Goal: Information Seeking & Learning: Learn about a topic

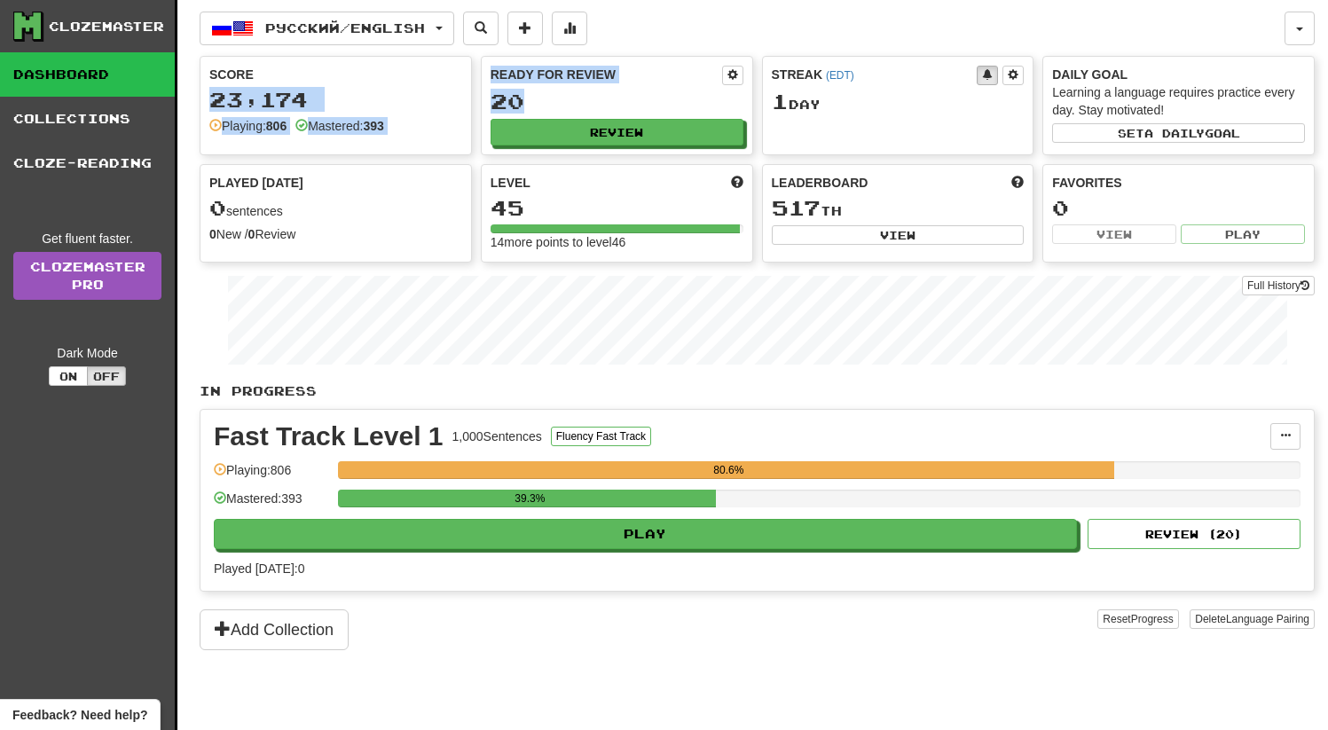
drag, startPoint x: 539, startPoint y: 95, endPoint x: 554, endPoint y: 92, distance: 15.3
click at [466, 73] on div "Score 23,174 Playing: 806 Mastered: 393 Ready for Review 20 Review Streak ( EDT…" at bounding box center [757, 159] width 1115 height 207
click at [615, 97] on div "20" at bounding box center [617, 101] width 253 height 22
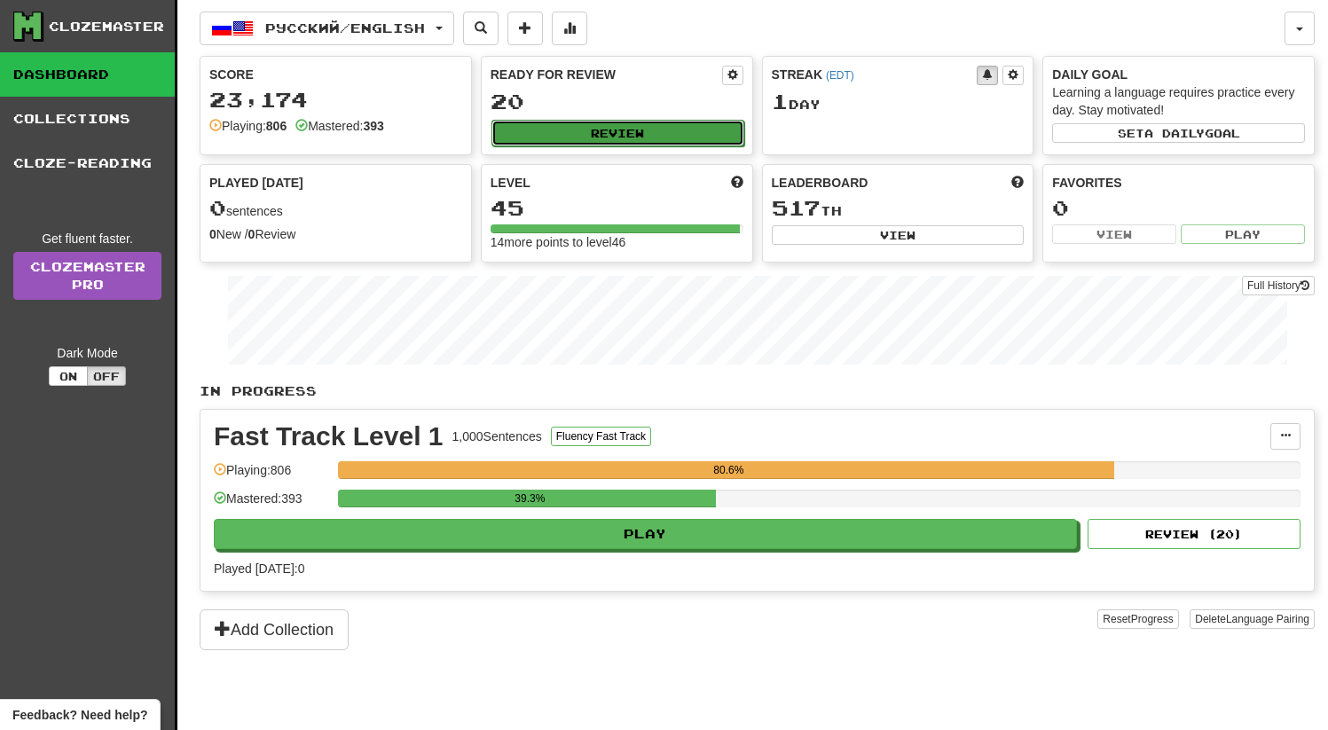
click at [572, 129] on button "Review" at bounding box center [617, 133] width 253 height 27
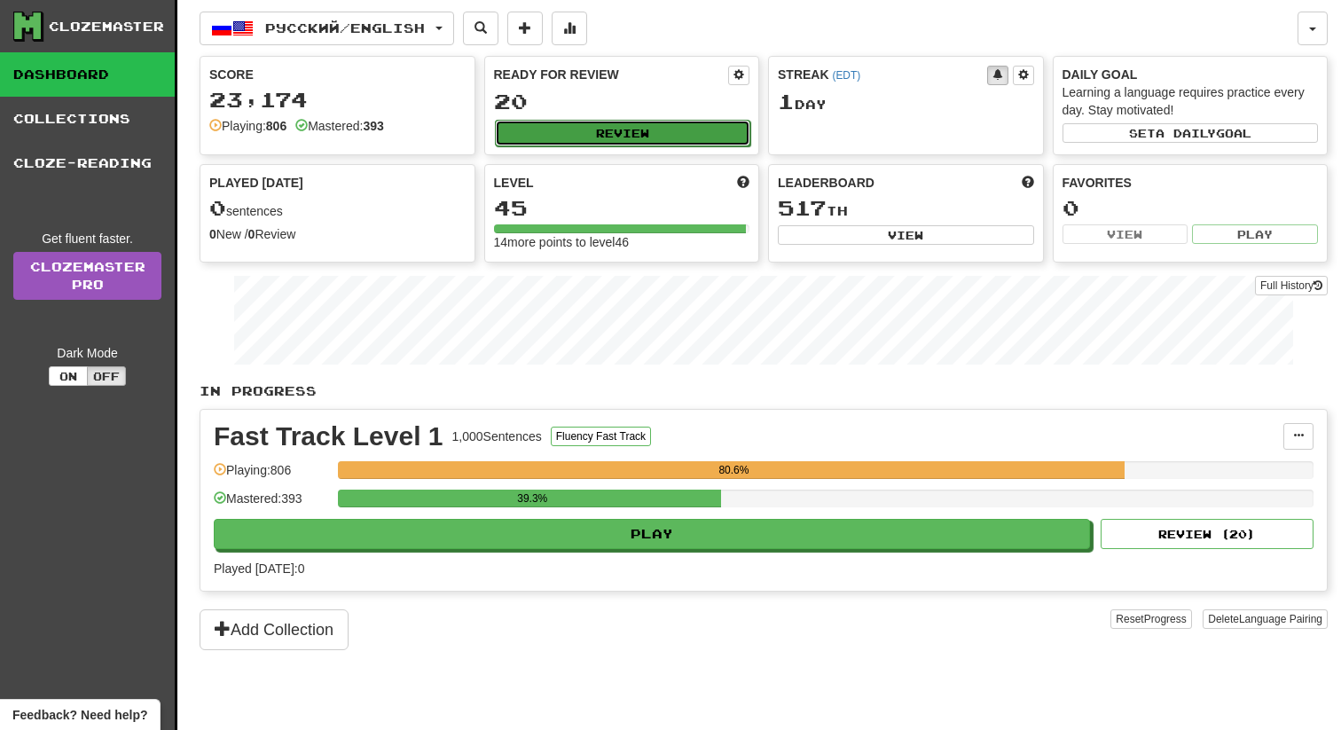
select select "**"
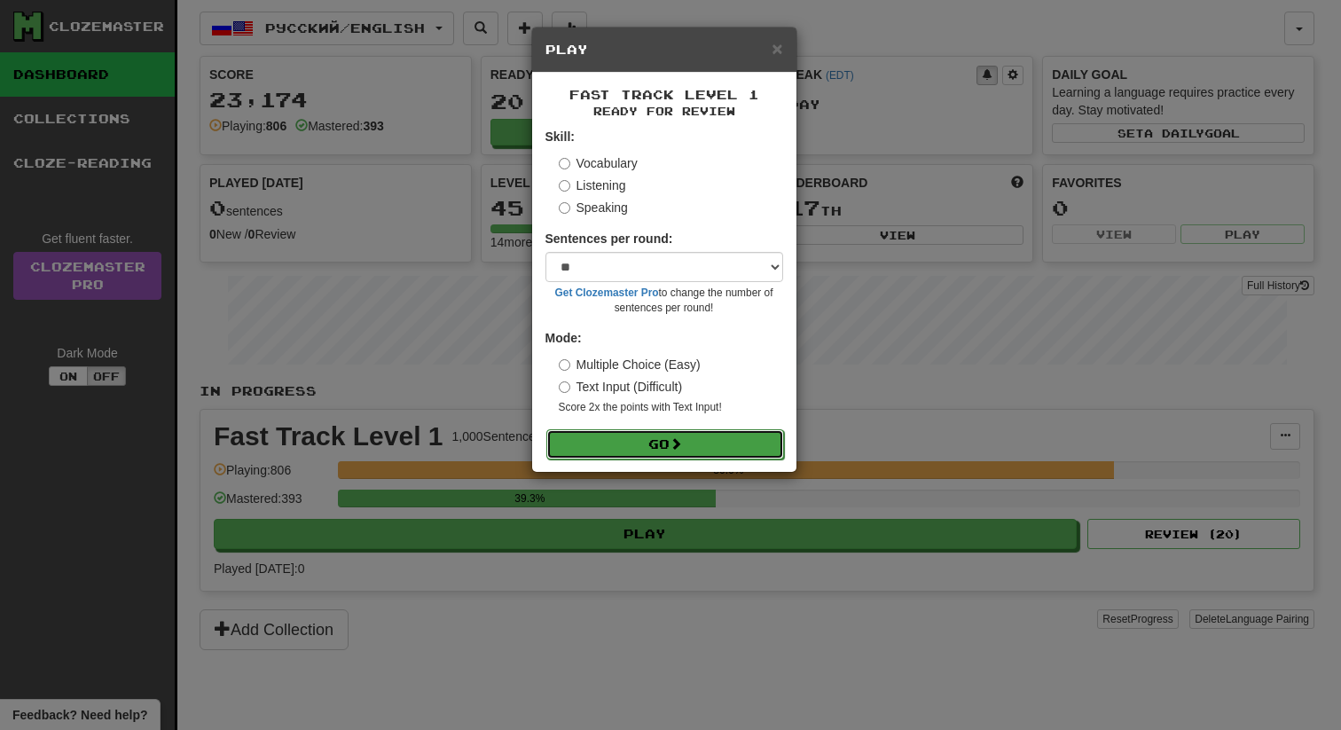
click at [694, 452] on button "Go" at bounding box center [665, 444] width 238 height 30
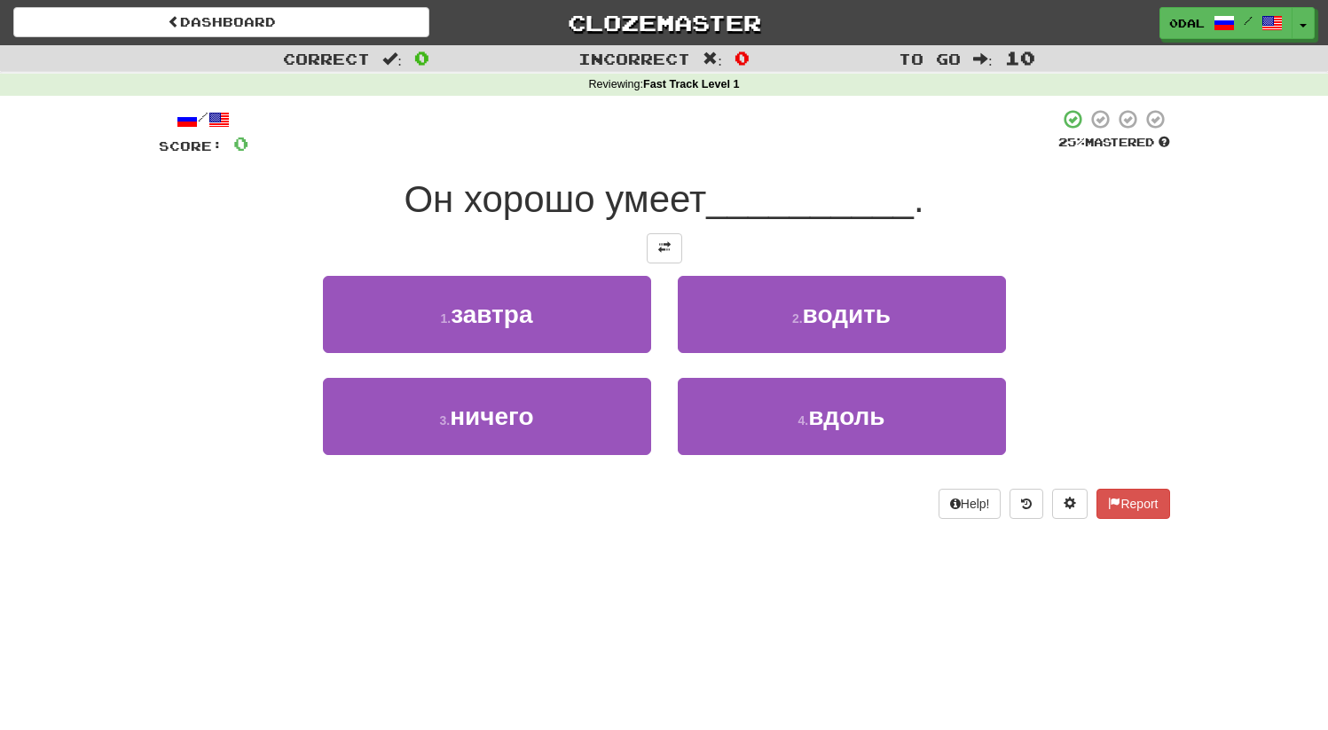
drag, startPoint x: 394, startPoint y: 208, endPoint x: 724, endPoint y: 196, distance: 330.2
click at [724, 196] on div "Он хорошо умеет __________ ." at bounding box center [664, 200] width 1011 height 49
click at [672, 192] on span "Он хорошо умеет" at bounding box center [555, 199] width 303 height 42
